Goal: Task Accomplishment & Management: Complete application form

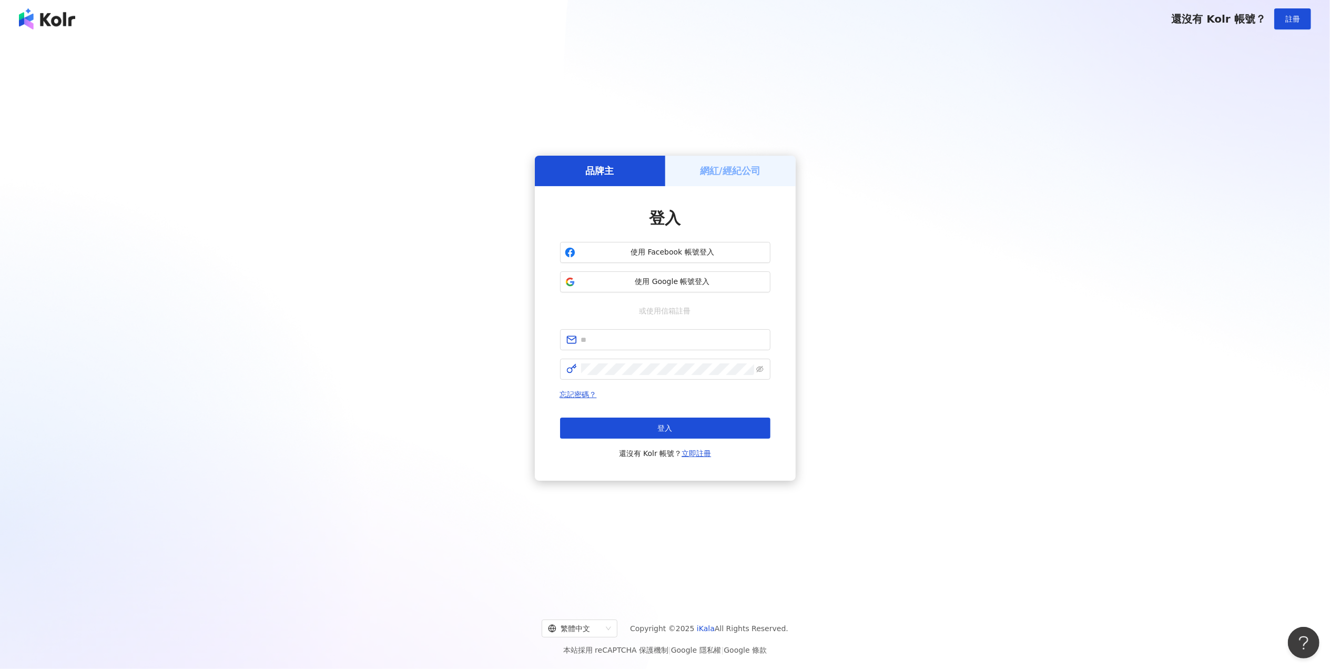
click at [56, 26] on img at bounding box center [47, 18] width 56 height 21
click at [52, 17] on img at bounding box center [47, 18] width 56 height 21
click at [1298, 20] on span "註冊" at bounding box center [1292, 19] width 15 height 8
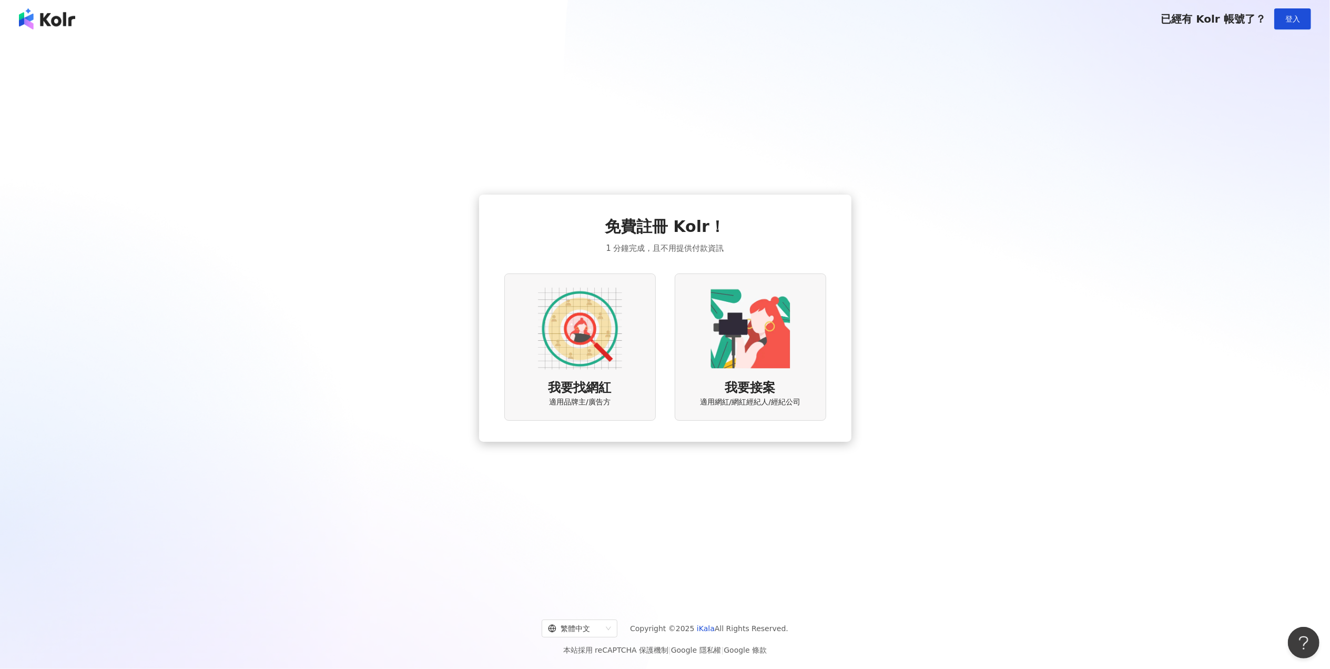
click at [428, 75] on div "免費註冊 Kolr！ 1 分鐘完成，且不用提供付款資訊 我要找網紅 適用品牌主/廣告方 我要接案 適用網紅/網紅經紀人/經紀公司" at bounding box center [665, 318] width 1305 height 544
